Goal: Obtain resource: Obtain resource

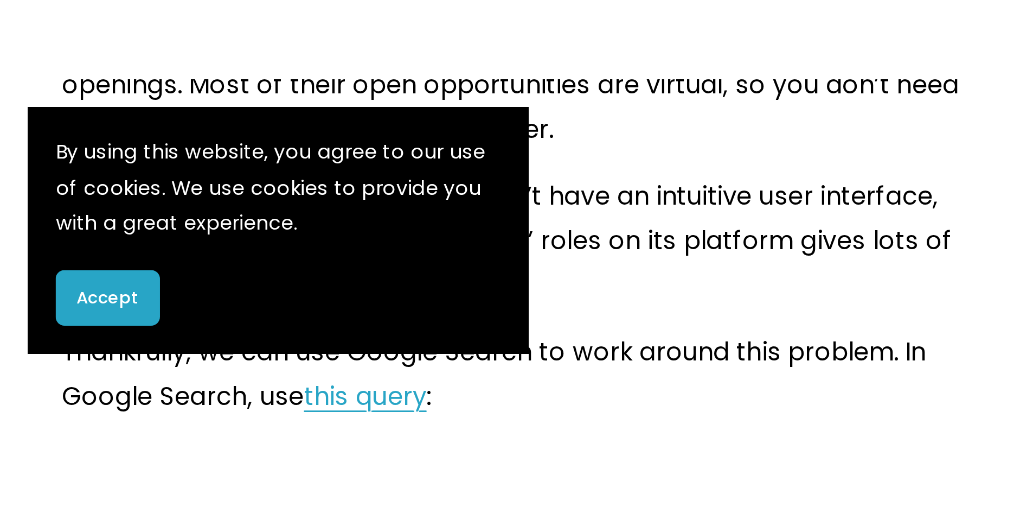
scroll to position [2350, 0]
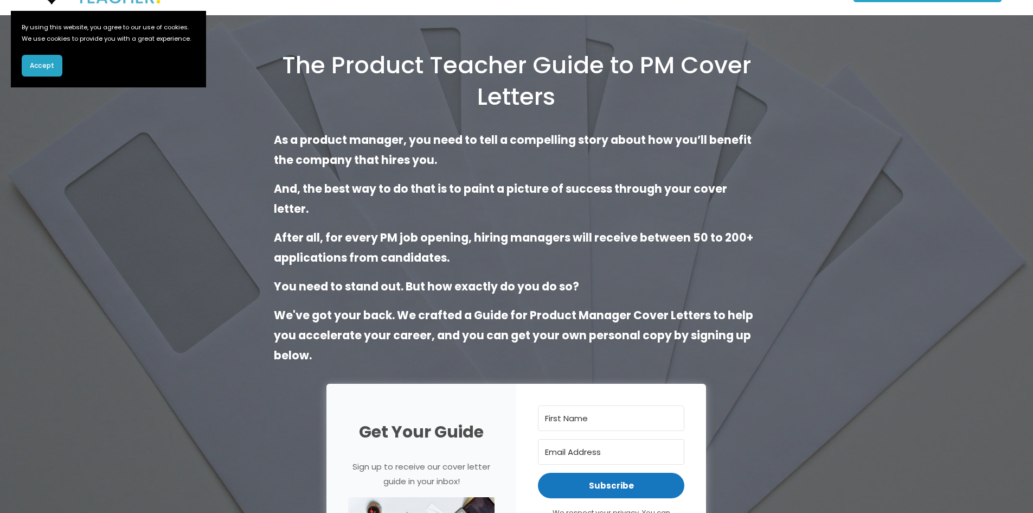
scroll to position [37, 0]
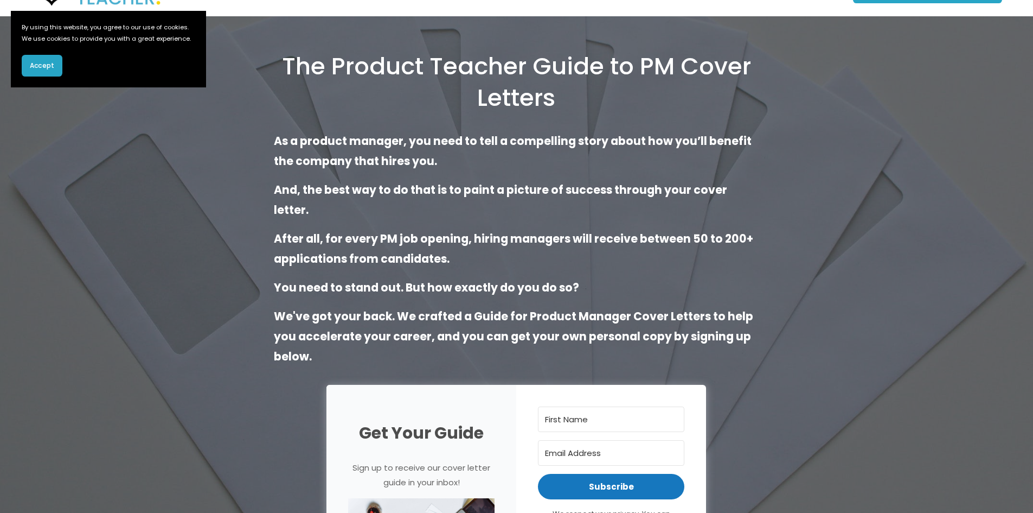
click at [686, 158] on div "The Product Teacher Guide to PM Cover Letters As a product manager, you need to…" at bounding box center [516, 341] width 1033 height 650
click at [46, 71] on span "Accept" at bounding box center [42, 66] width 24 height 10
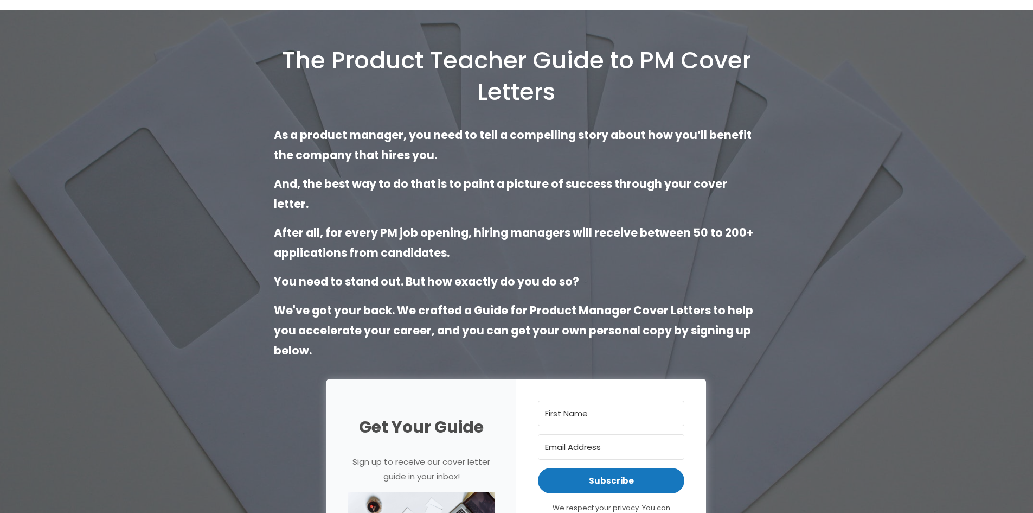
scroll to position [0, 0]
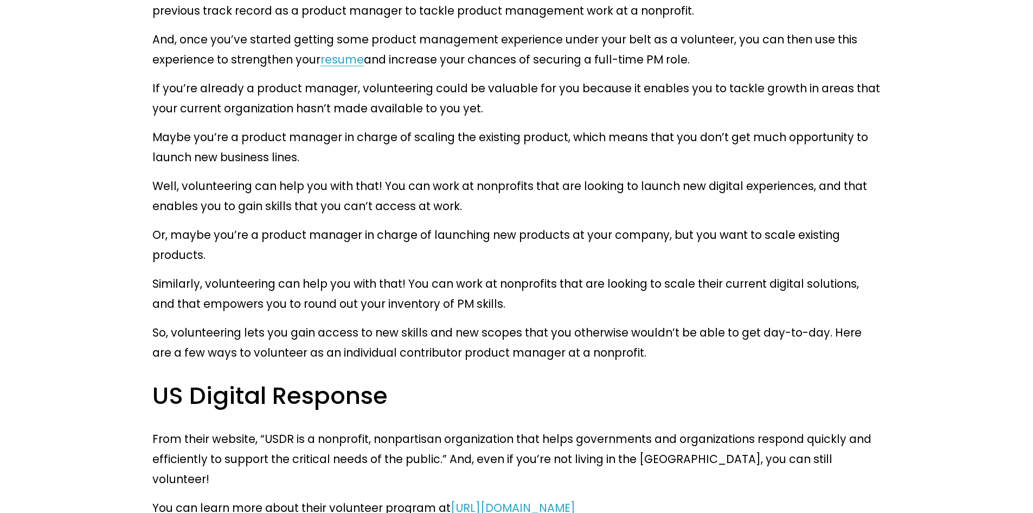
scroll to position [1269, 0]
